Goal: Task Accomplishment & Management: Use online tool/utility

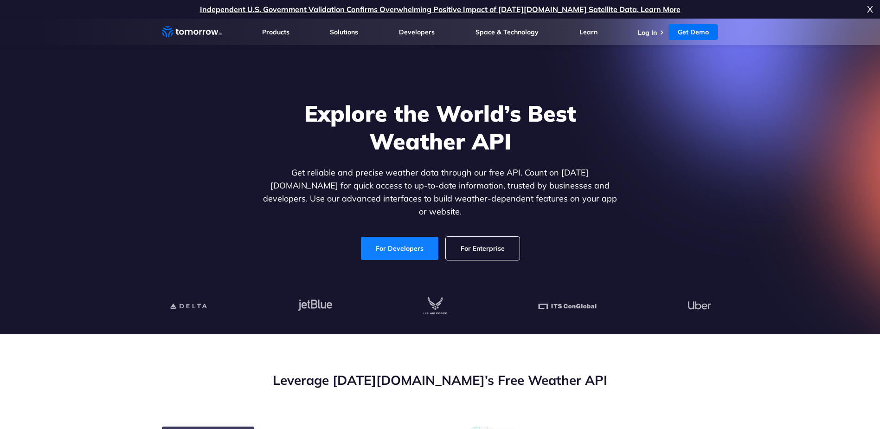
click at [397, 242] on link "For Developers" at bounding box center [399, 248] width 77 height 23
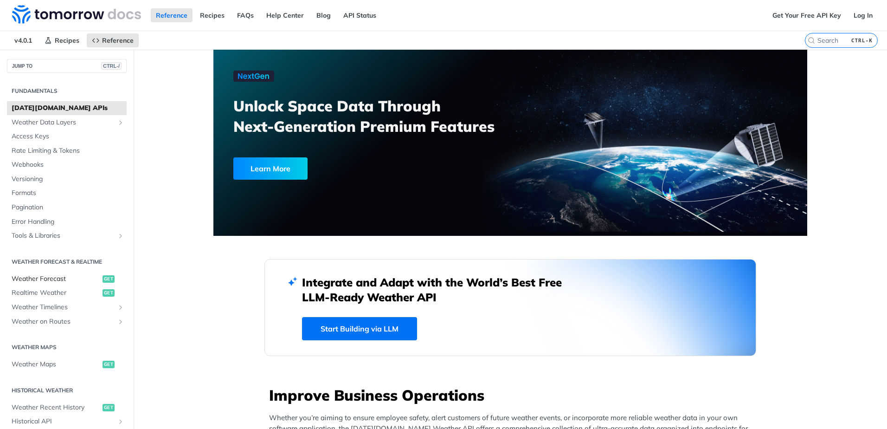
click at [58, 277] on span "Weather Forecast" at bounding box center [56, 278] width 89 height 9
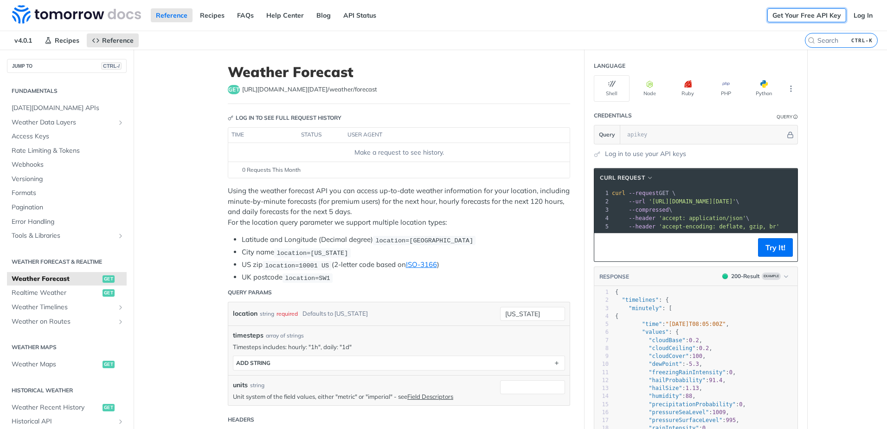
click at [827, 18] on link "Get Your Free API Key" at bounding box center [806, 15] width 79 height 14
click at [817, 12] on link "Get Your Free API Key" at bounding box center [806, 15] width 79 height 14
